Goal: Information Seeking & Learning: Check status

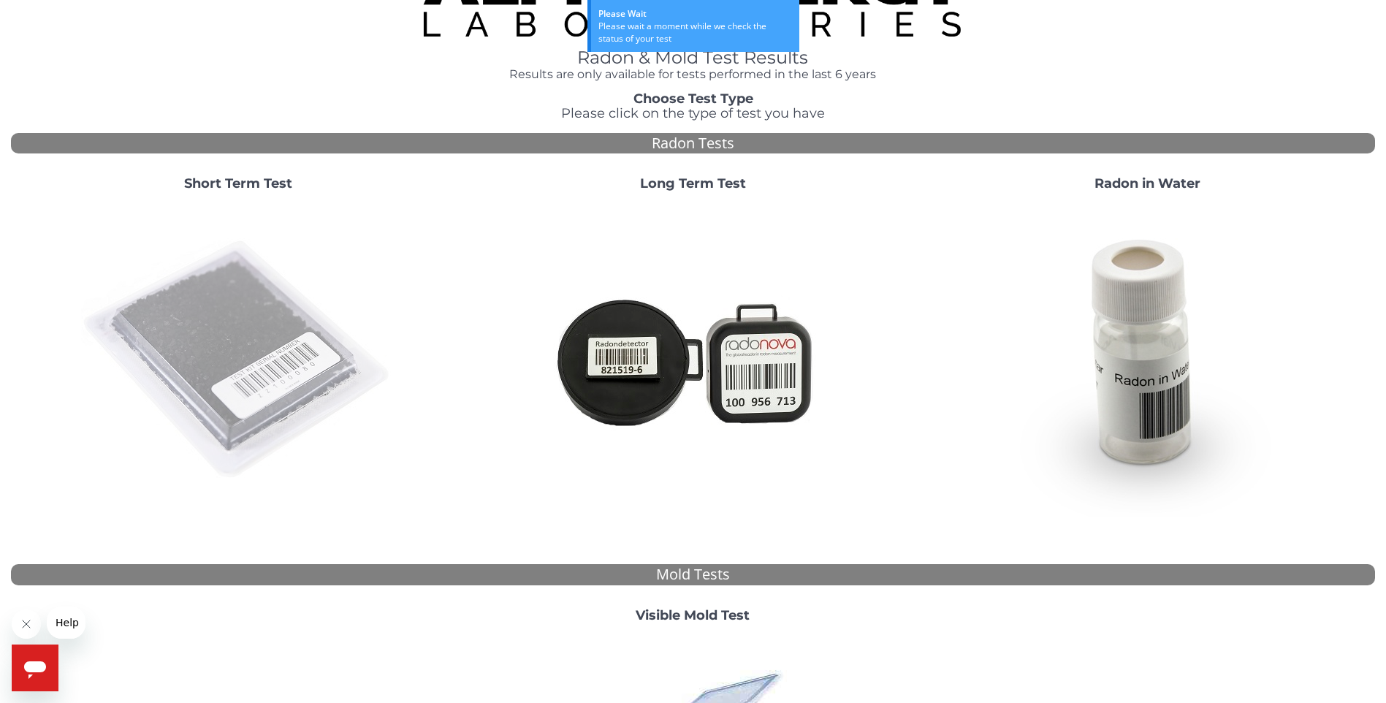
scroll to position [73, 0]
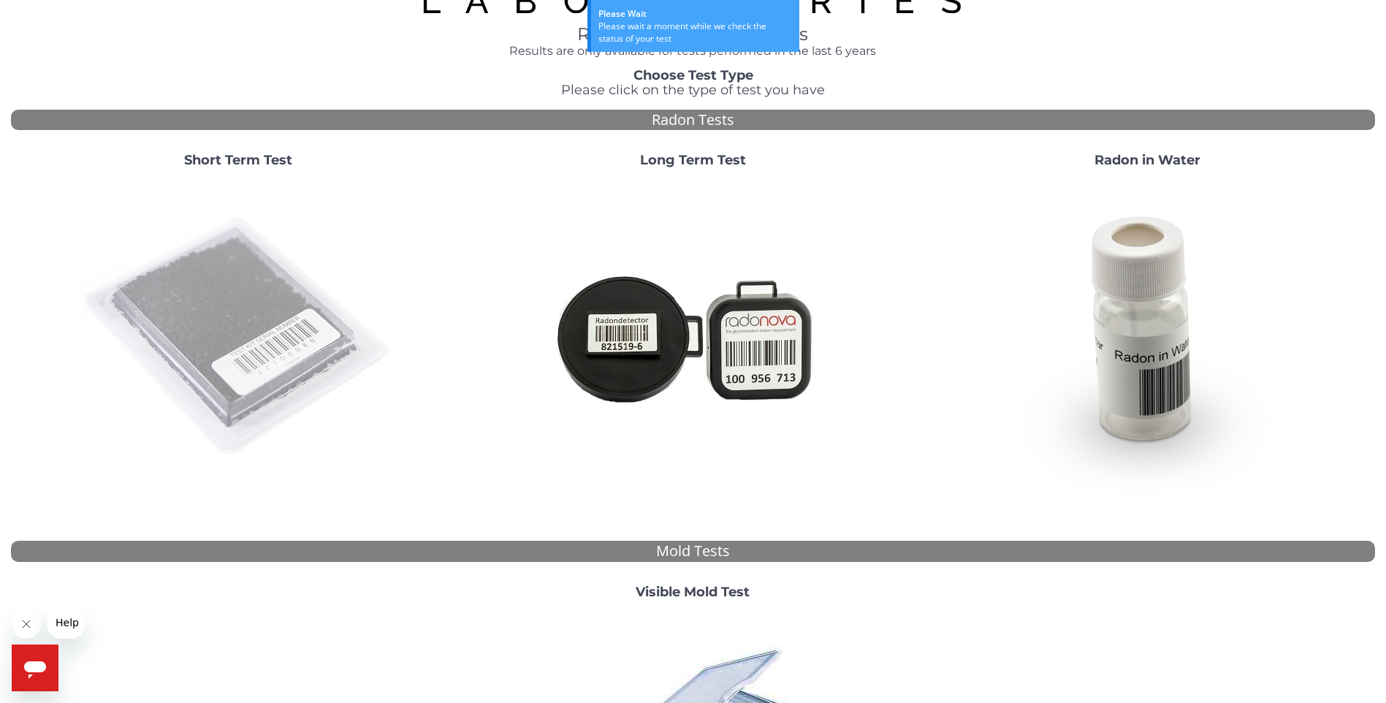
click at [172, 282] on img at bounding box center [238, 337] width 314 height 314
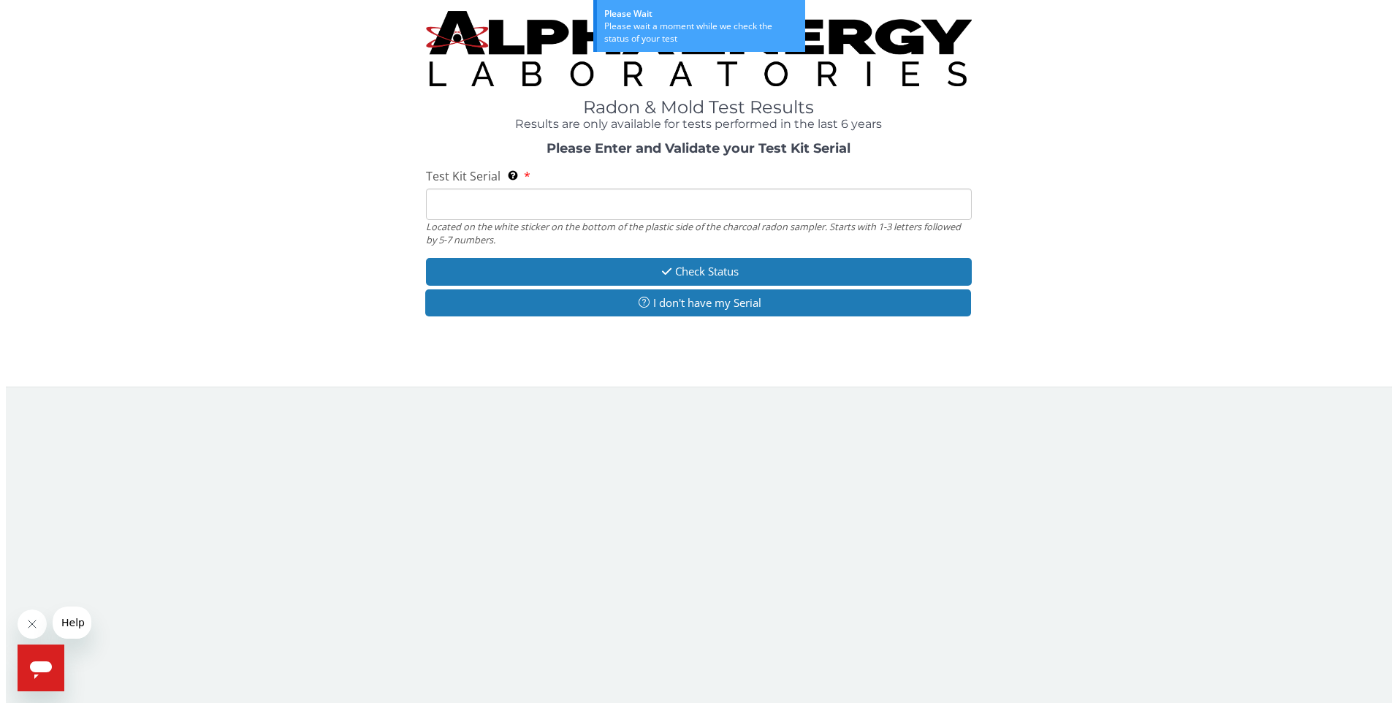
scroll to position [0, 0]
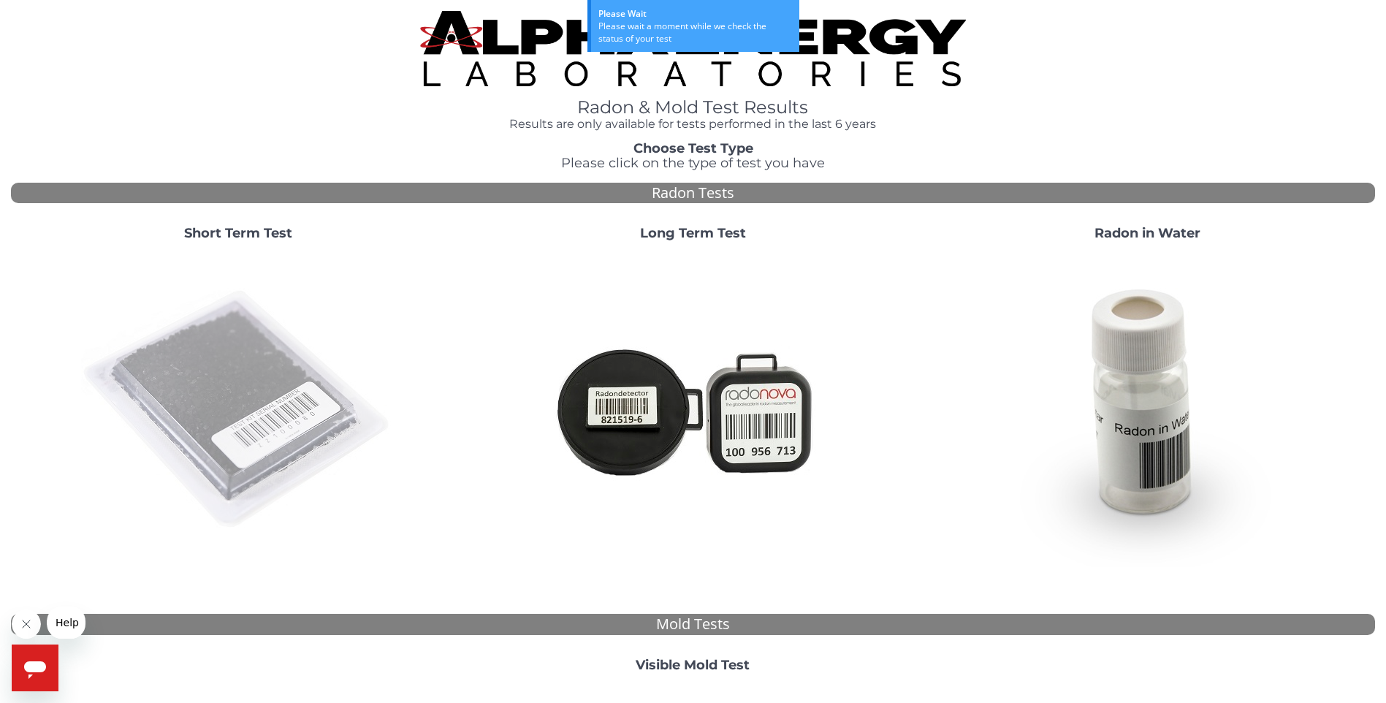
click at [240, 407] on img at bounding box center [238, 410] width 314 height 314
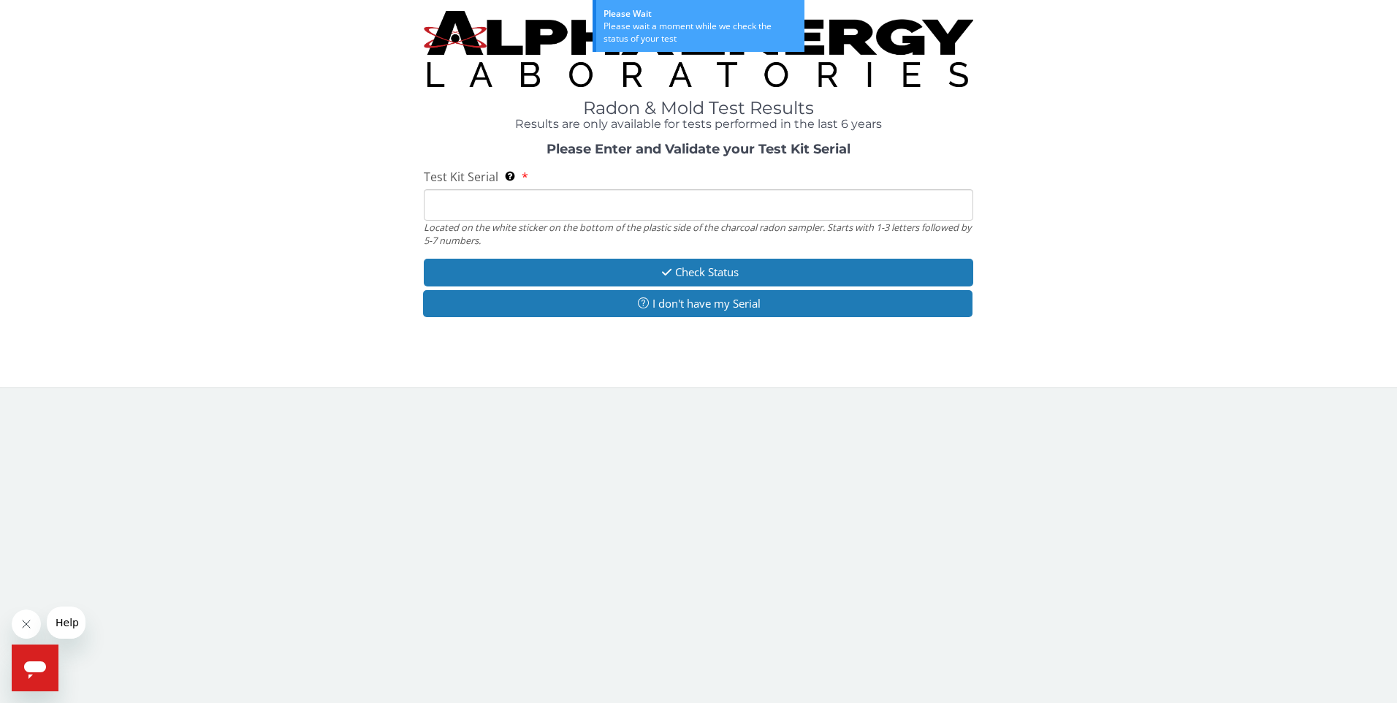
click at [525, 202] on input "Test Kit Serial Located on the white sticker on the bottom of the plastic side …" at bounding box center [699, 204] width 550 height 31
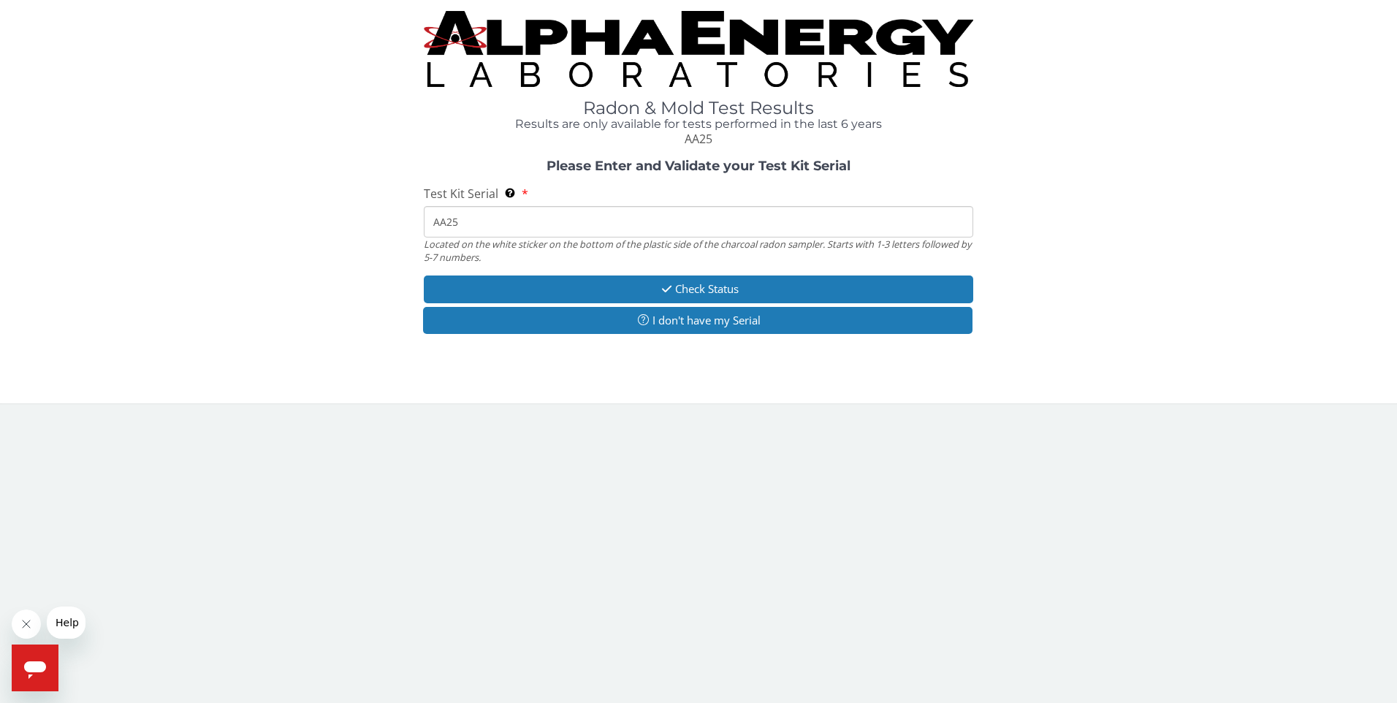
type input "AA253"
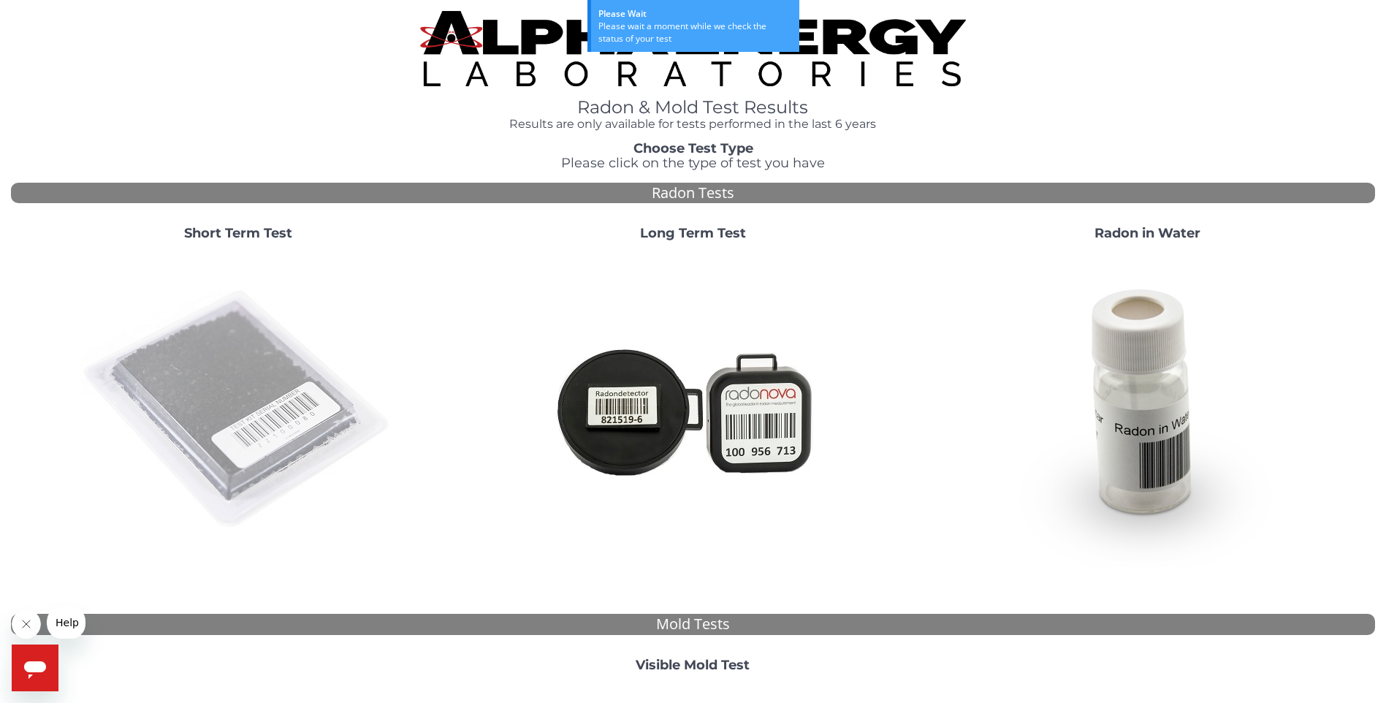
click at [108, 381] on img at bounding box center [238, 410] width 314 height 314
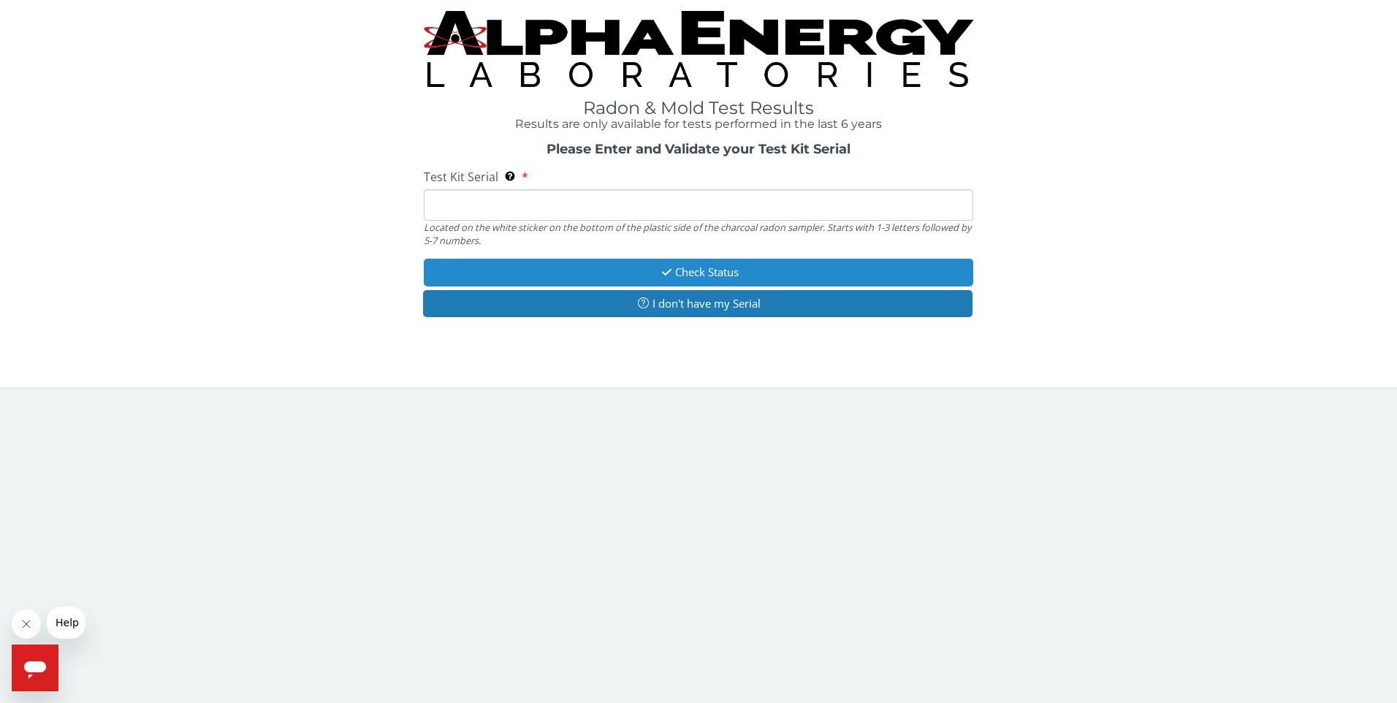
click at [692, 271] on button "Check Status" at bounding box center [699, 272] width 550 height 27
